Goal: Transaction & Acquisition: Purchase product/service

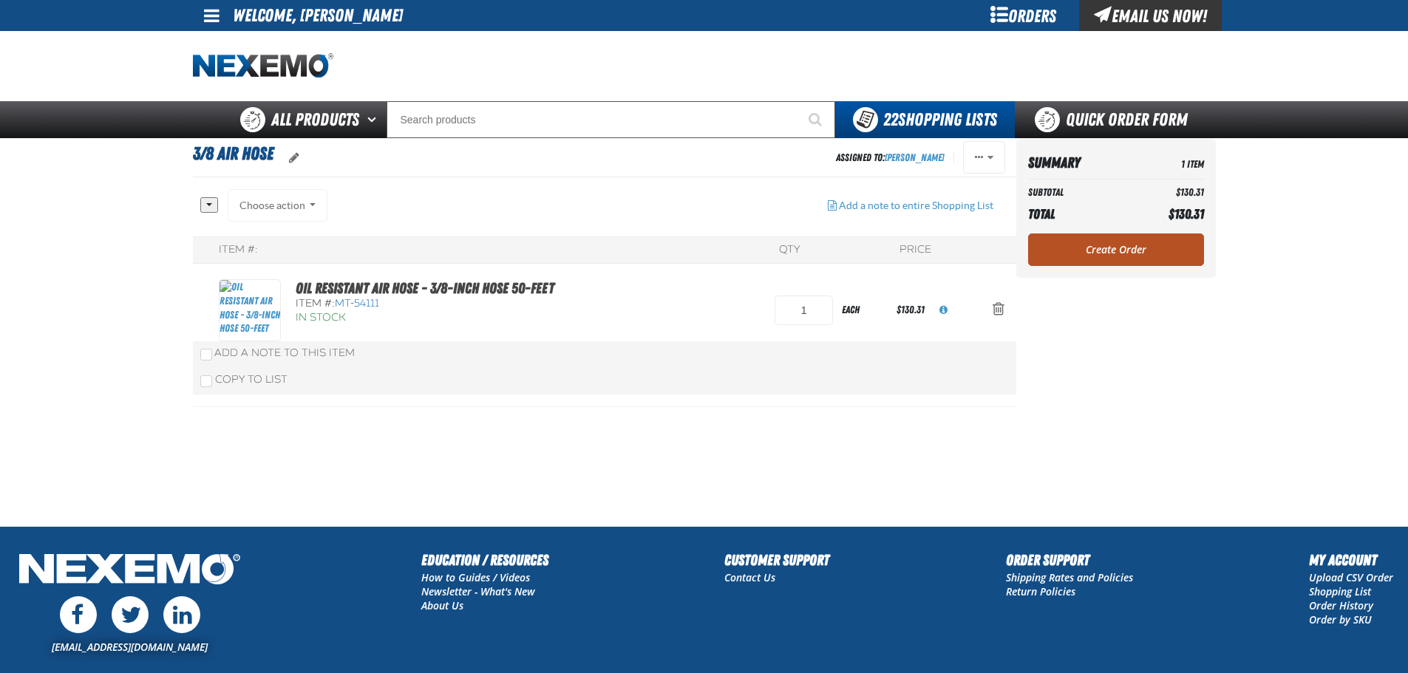
click at [1096, 249] on link "Create Order" at bounding box center [1116, 250] width 176 height 33
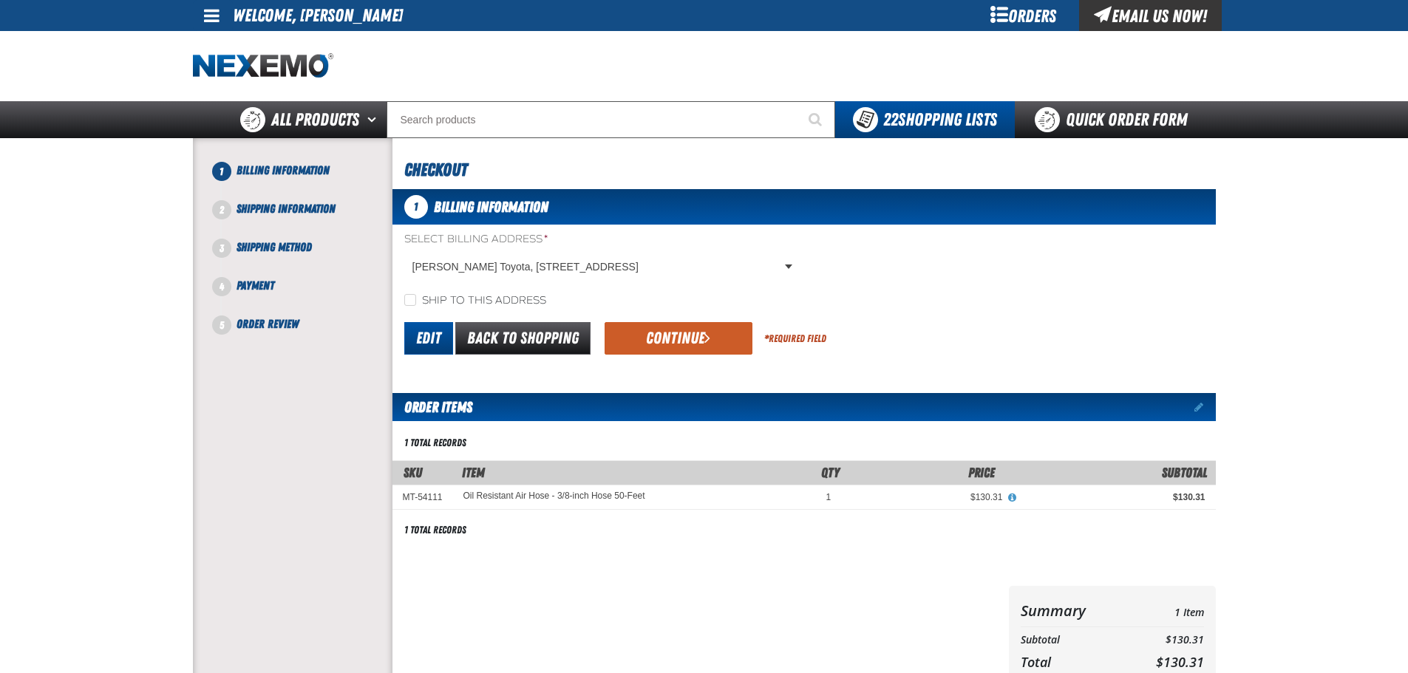
click at [437, 340] on link "Edit" at bounding box center [428, 338] width 49 height 33
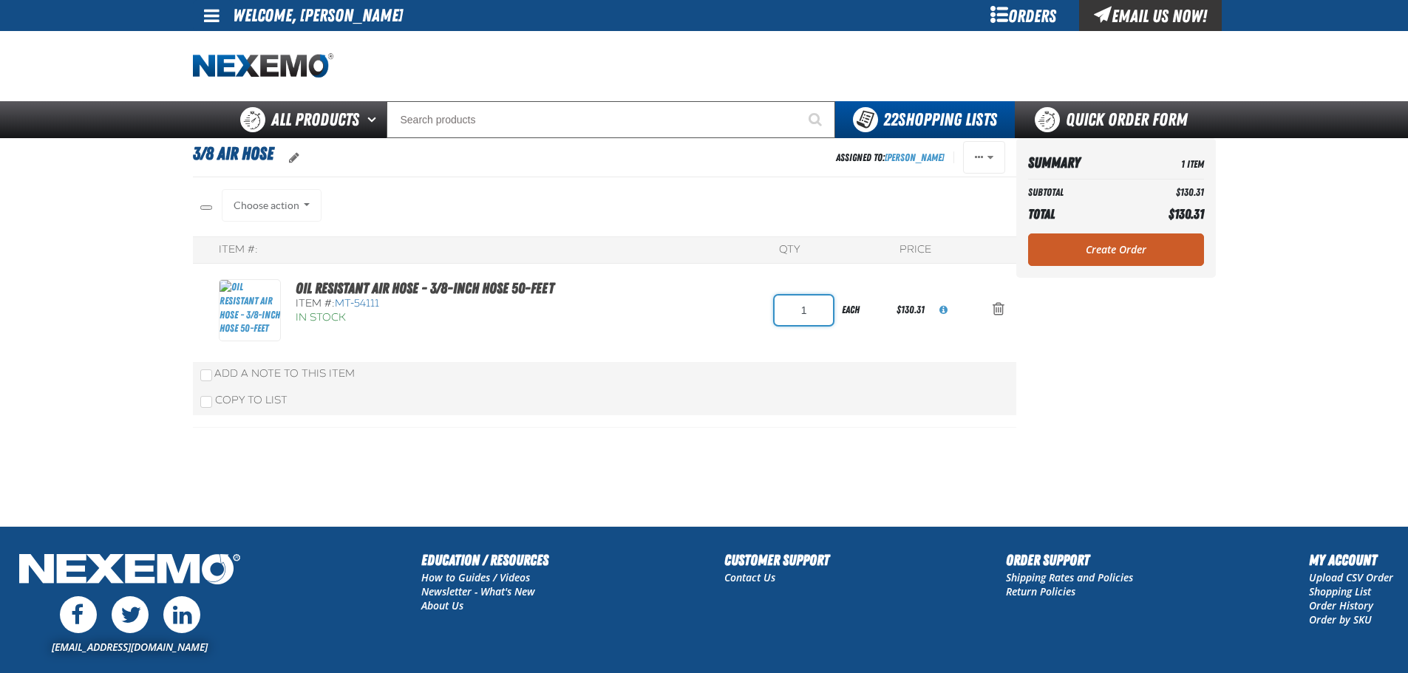
drag, startPoint x: 802, startPoint y: 307, endPoint x: 793, endPoint y: 307, distance: 8.9
click at [799, 307] on input "1" at bounding box center [804, 311] width 58 height 30
drag, startPoint x: 828, startPoint y: 308, endPoint x: 844, endPoint y: 308, distance: 15.5
click at [843, 308] on form "1 each" at bounding box center [836, 309] width 122 height 33
type input "2"
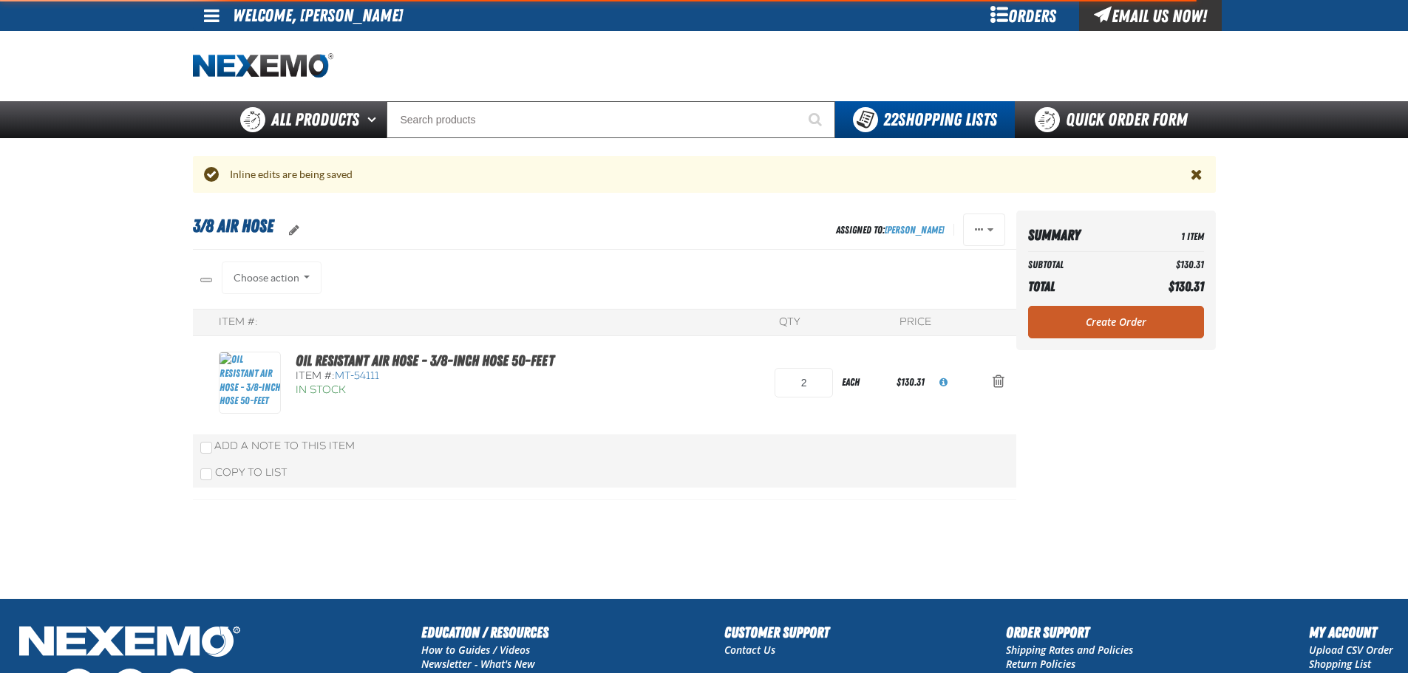
click at [1136, 234] on div "Summary 1 Item Subtotal $130.31 Total $130.31 Loading... Create Order" at bounding box center [1116, 281] width 200 height 140
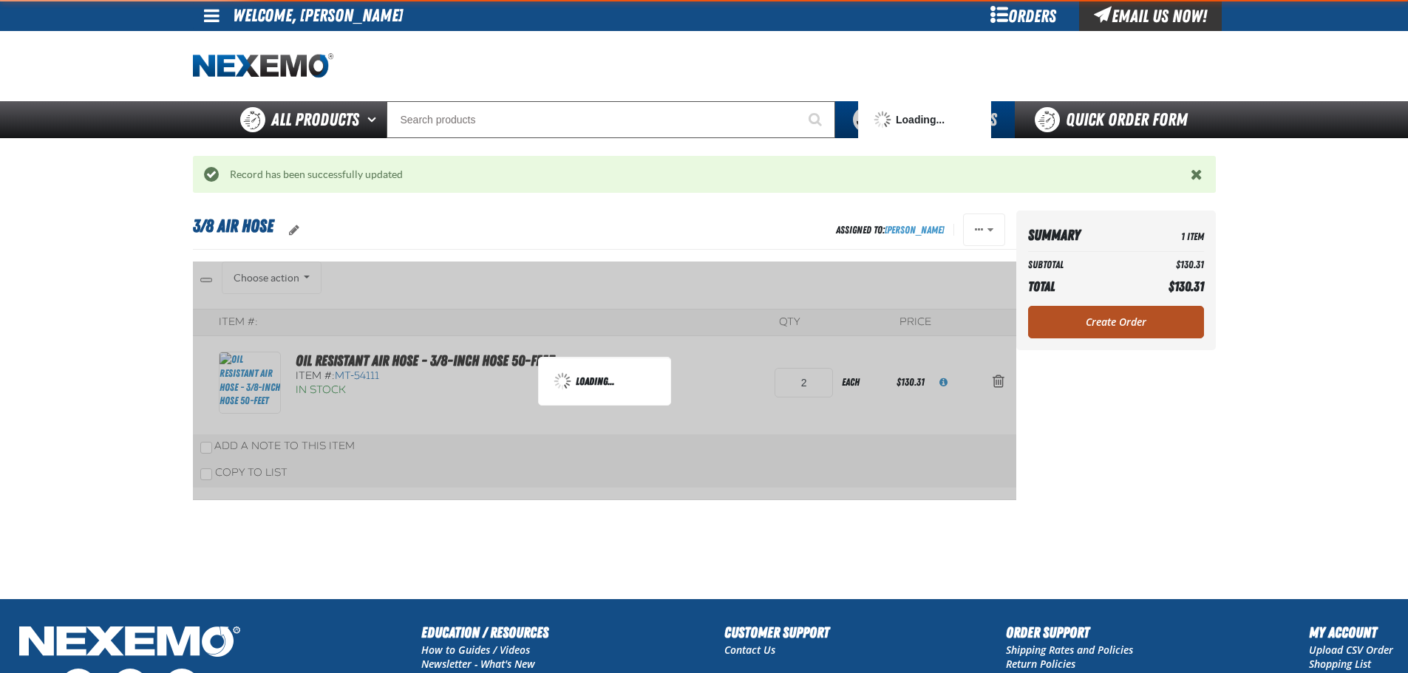
click at [1100, 313] on link "Create Order" at bounding box center [1116, 322] width 176 height 33
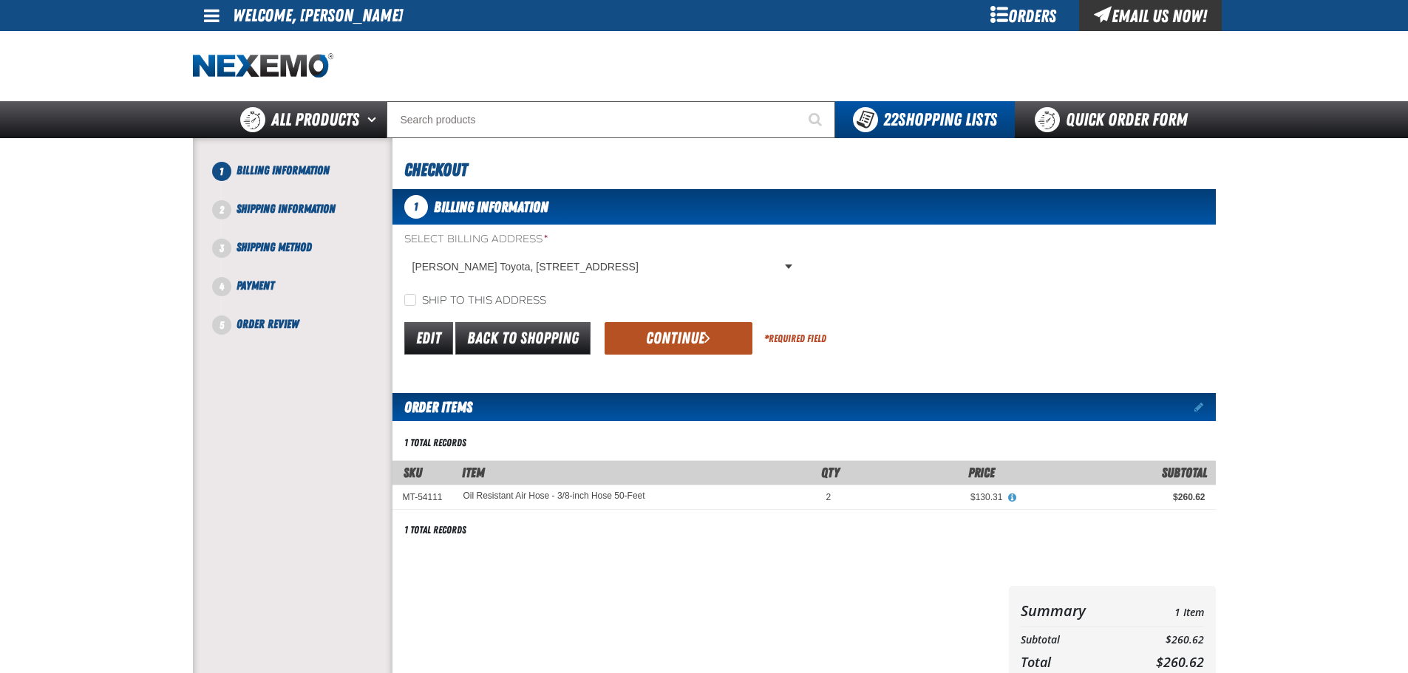
click at [664, 333] on button "Continue" at bounding box center [679, 338] width 148 height 33
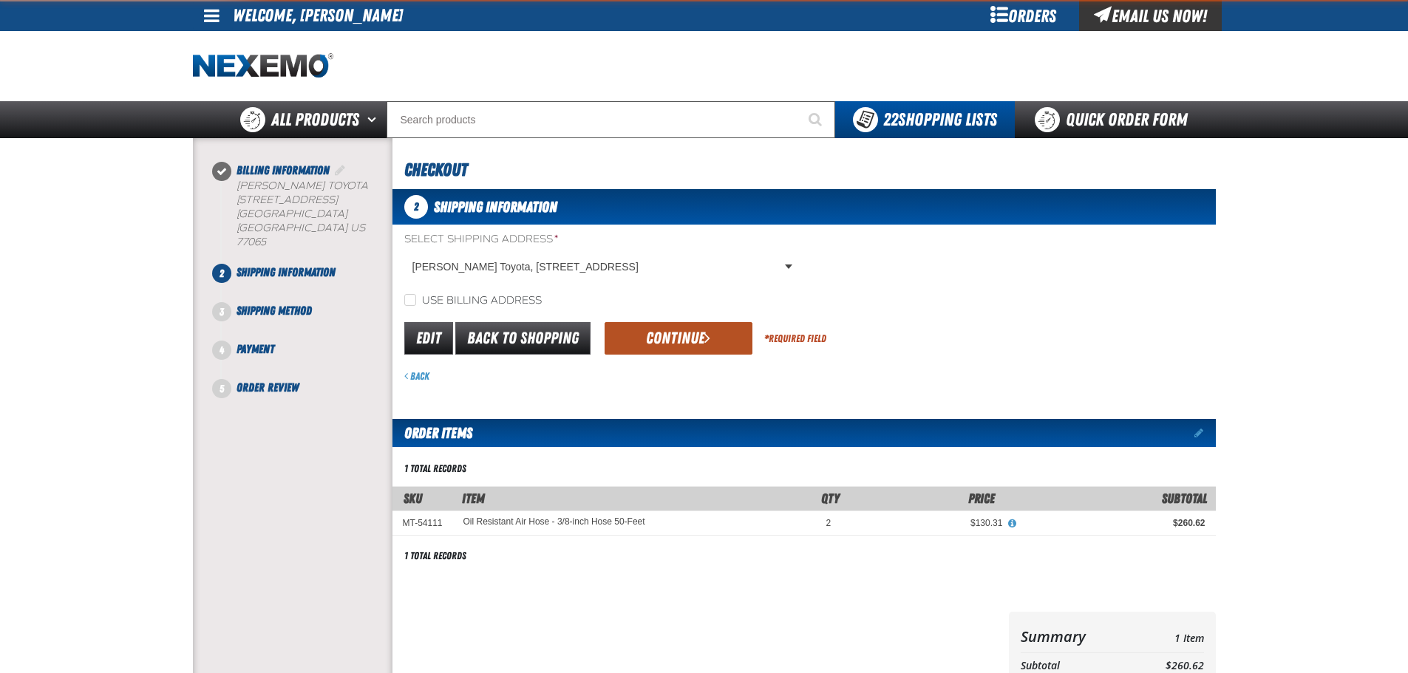
click at [692, 345] on button "Continue" at bounding box center [679, 338] width 148 height 33
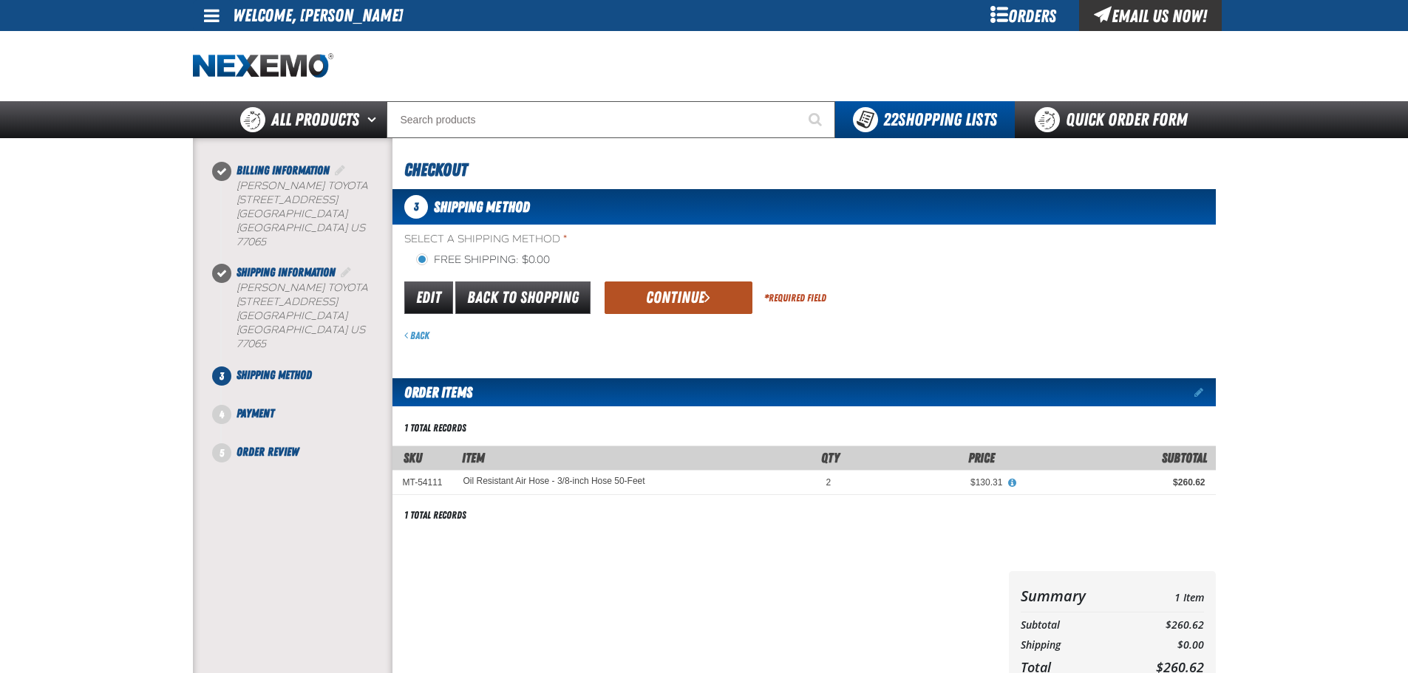
drag, startPoint x: 674, startPoint y: 301, endPoint x: 673, endPoint y: 316, distance: 14.9
click at [673, 302] on button "Continue" at bounding box center [679, 298] width 148 height 33
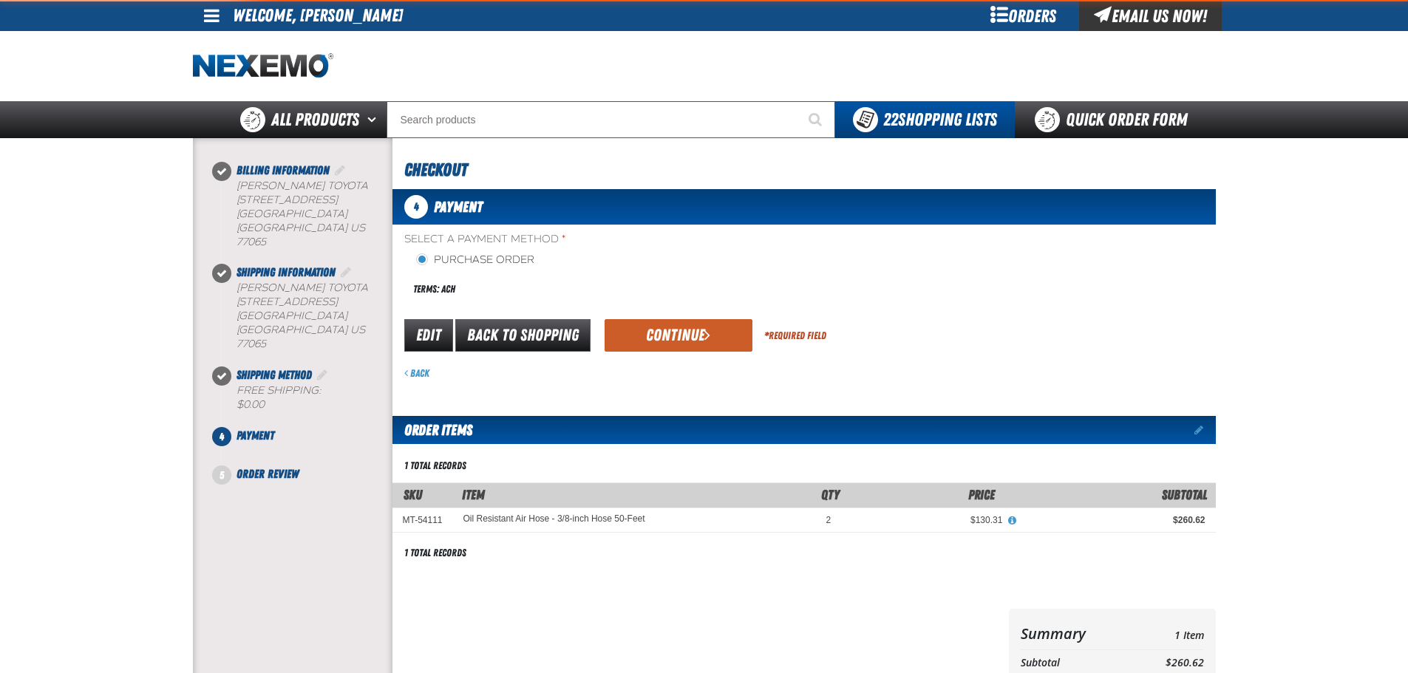
click at [691, 303] on div "Terms: ACH" at bounding box center [604, 289] width 400 height 32
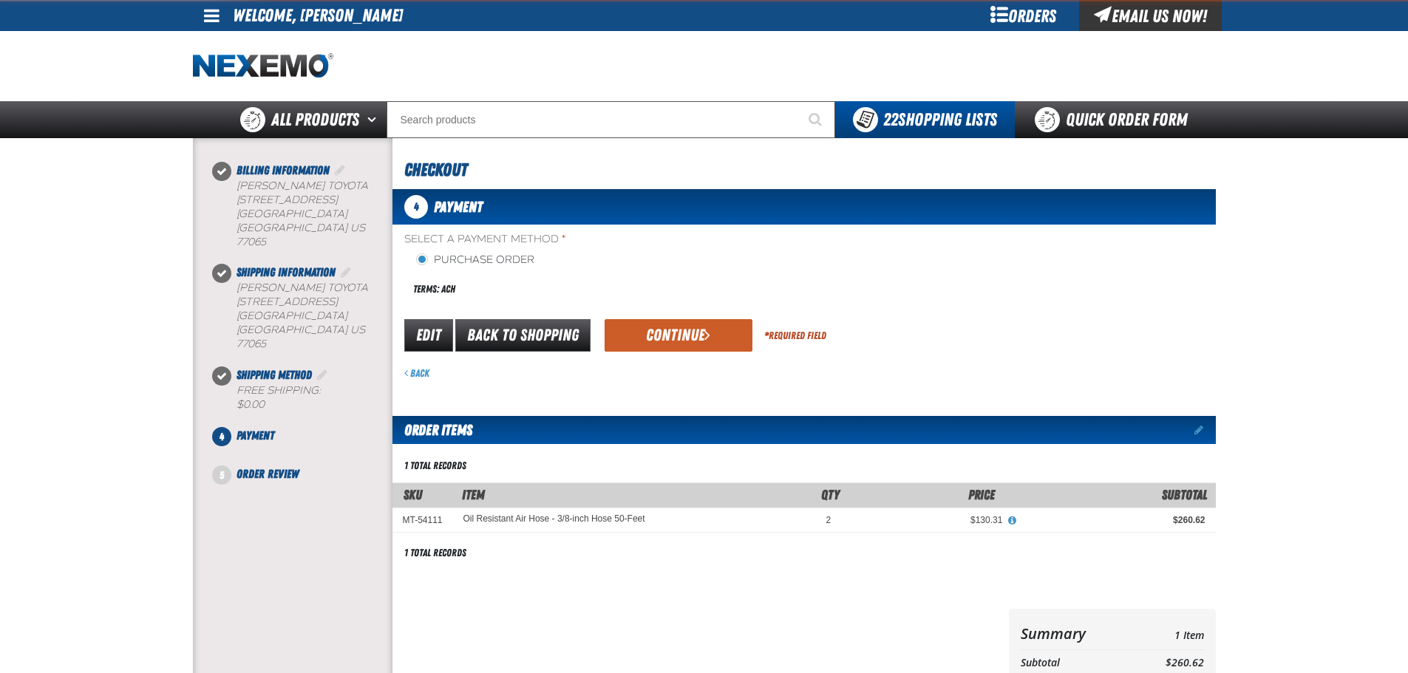
click at [667, 363] on form "payment_term_4 Edit Back to Shopping Continue * Required Field Back" at bounding box center [803, 349] width 823 height 64
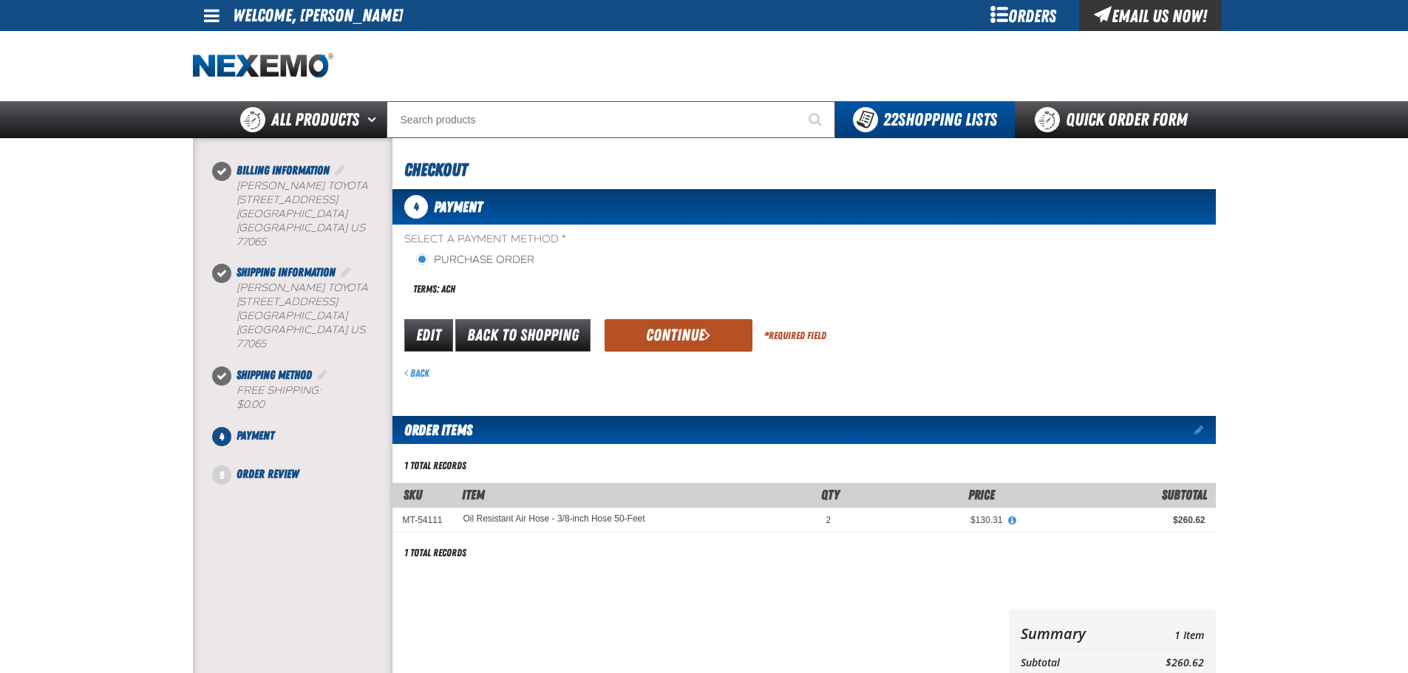
click at [664, 332] on button "Continue" at bounding box center [679, 335] width 148 height 33
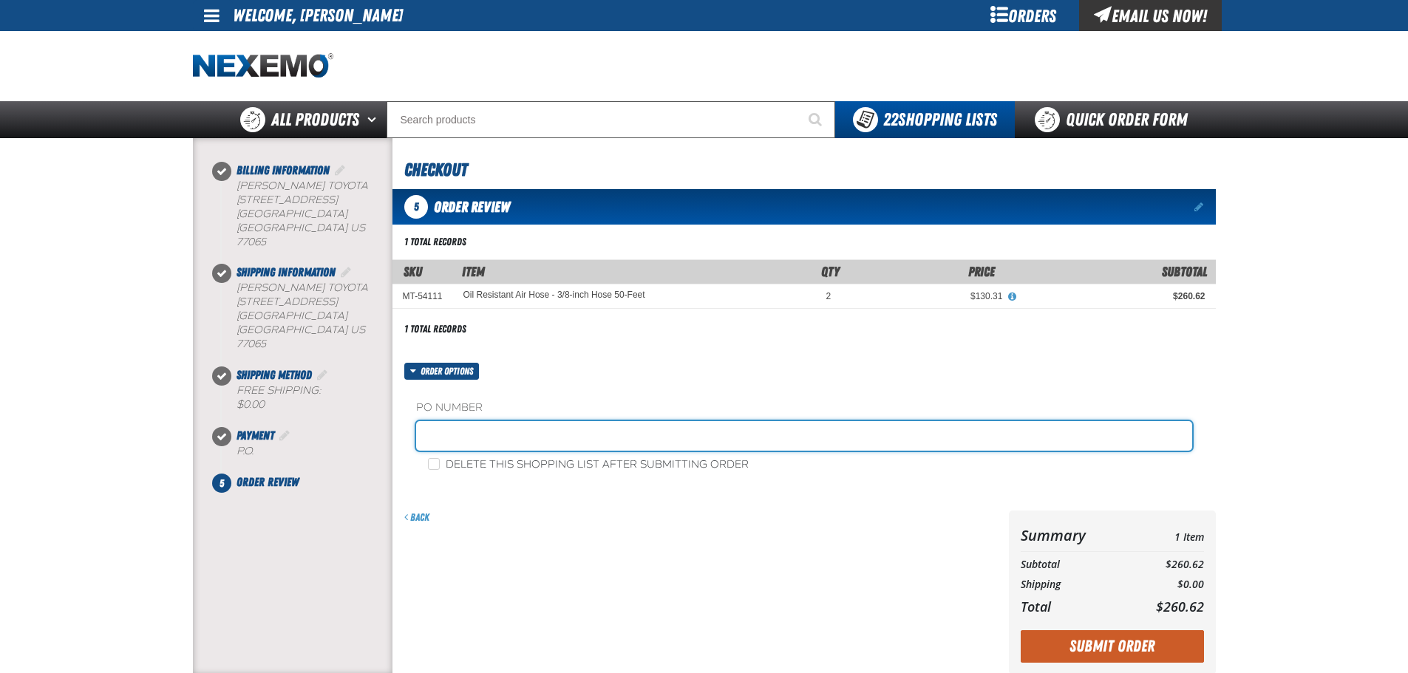
click at [642, 437] on input "text" at bounding box center [804, 436] width 776 height 30
type input "Adam Service Dept"
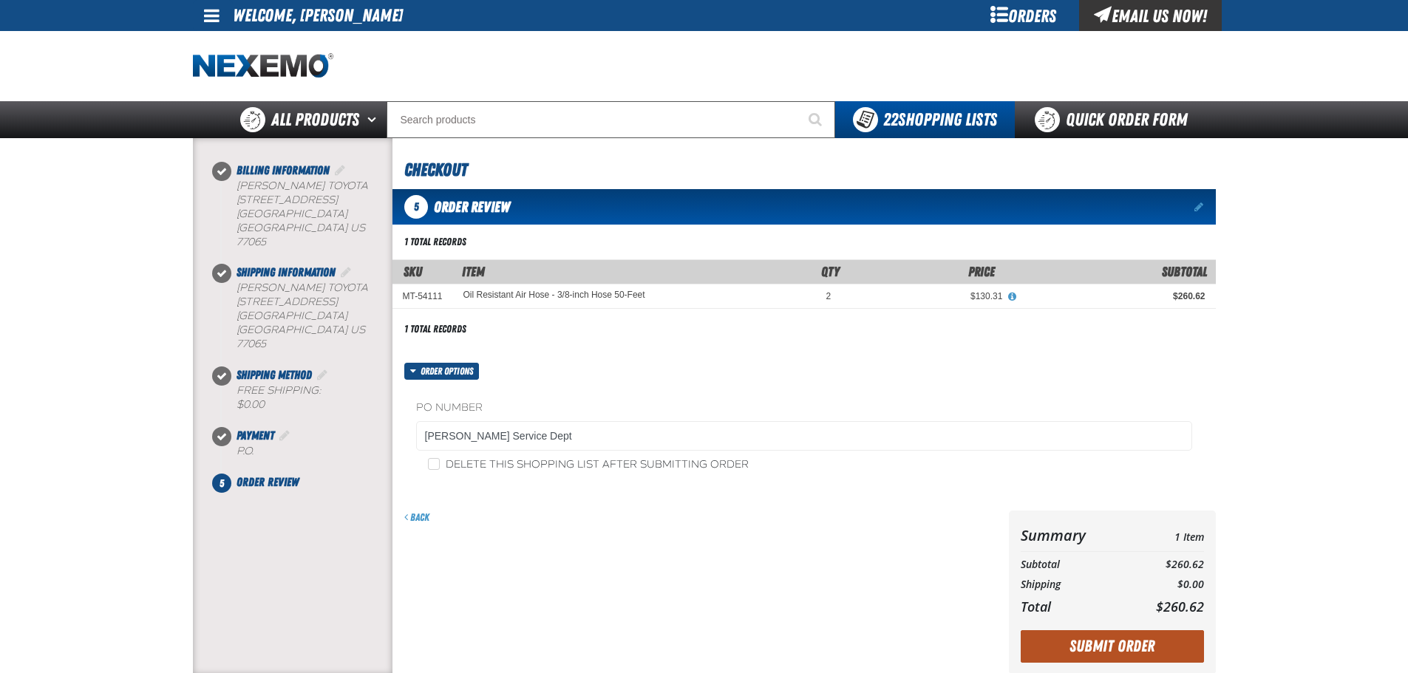
click at [1078, 650] on button "Submit Order" at bounding box center [1112, 646] width 183 height 33
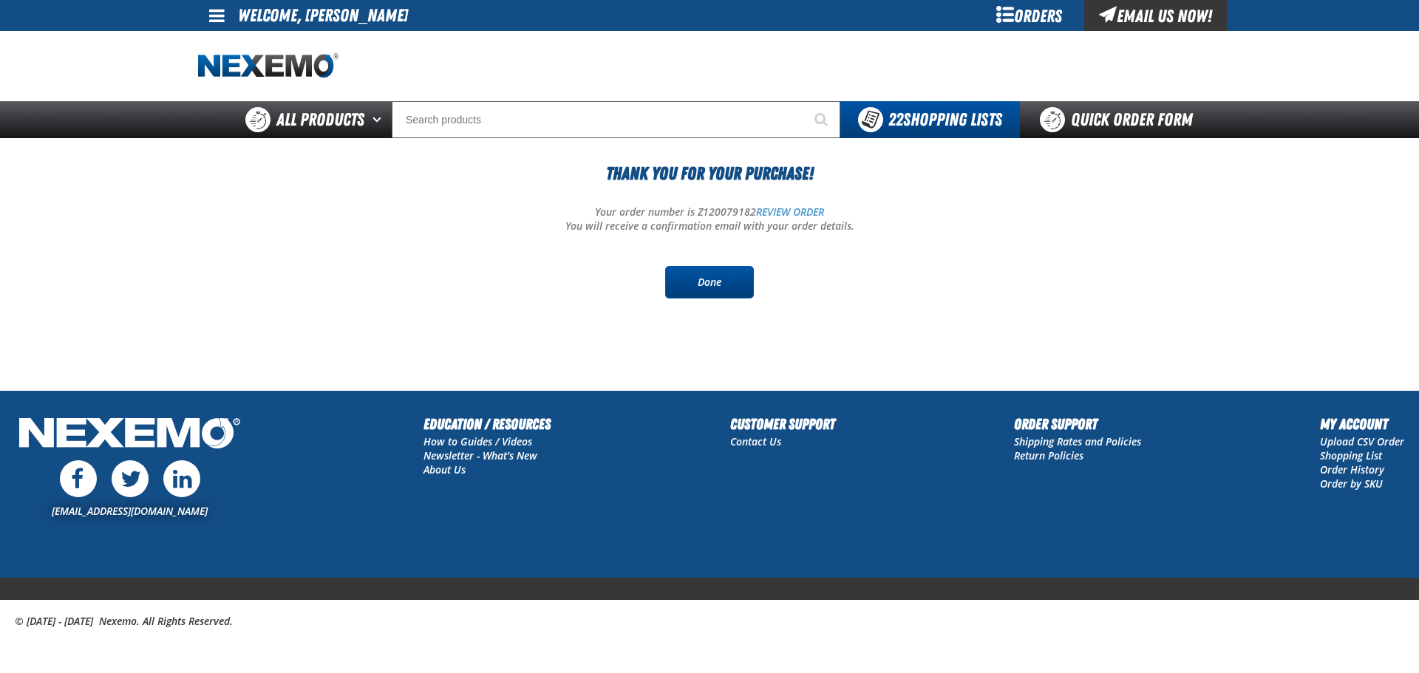
click at [729, 279] on link "Done" at bounding box center [709, 282] width 89 height 33
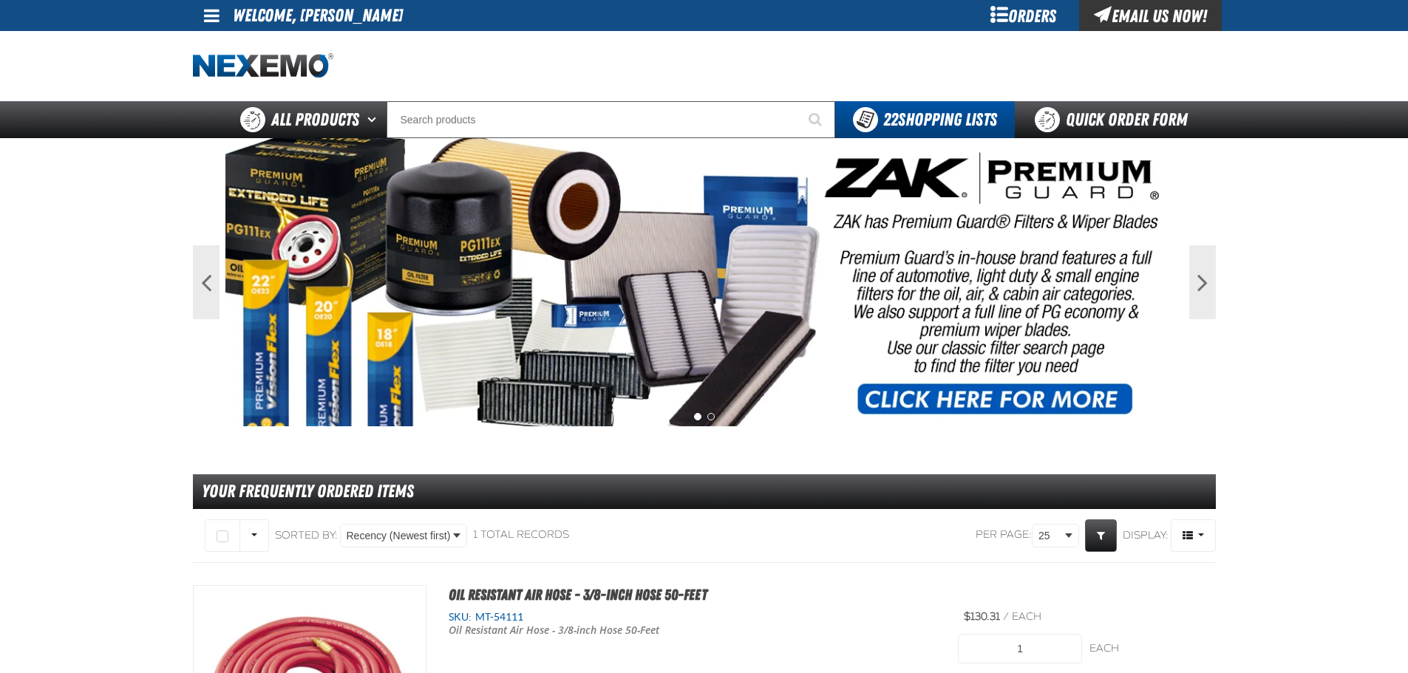
click at [539, 553] on div "Select All on Page All visible None Sorted By: Recency (Newest first) SKU (Low …" at bounding box center [483, 536] width 580 height 38
